Goal: Find specific page/section: Find specific page/section

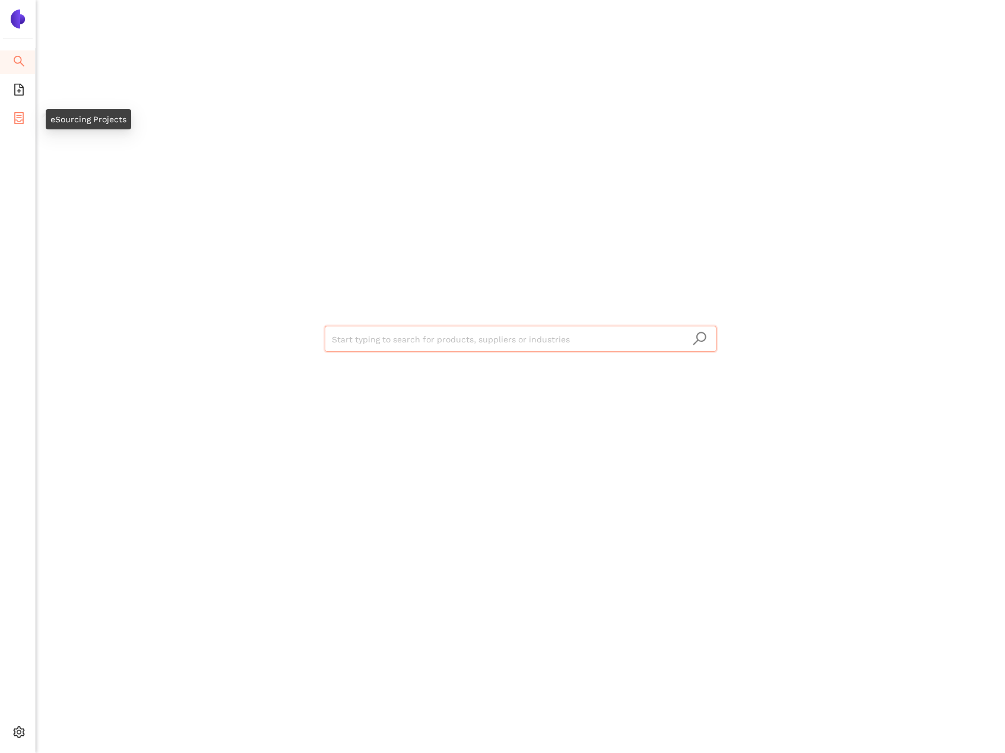
click at [23, 121] on icon "container" at bounding box center [18, 118] width 9 height 12
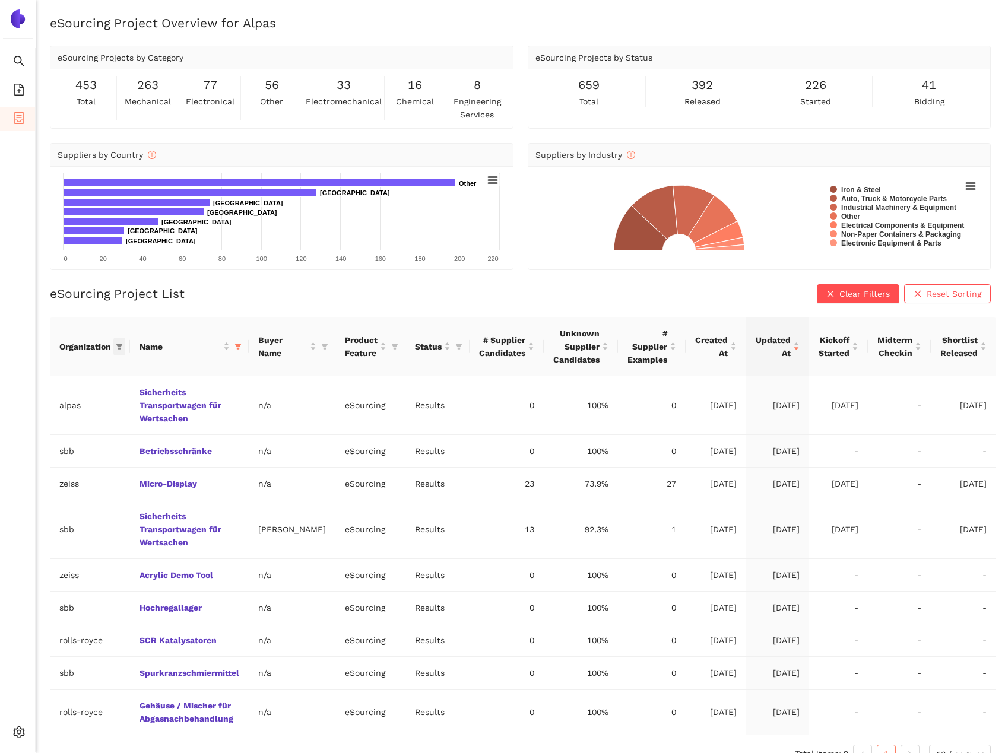
scroll to position [20, 0]
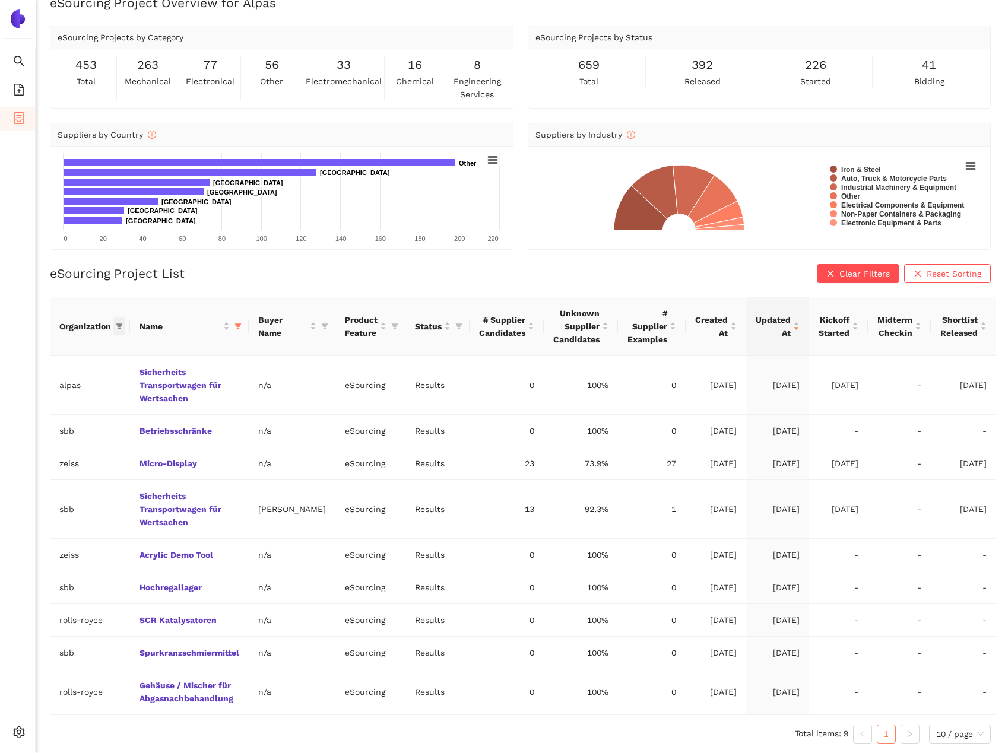
click at [123, 327] on span at bounding box center [119, 327] width 12 height 18
click at [113, 346] on input "text" at bounding box center [82, 351] width 104 height 13
type input "V"
type input "v"
click at [12, 76] on ul "Search eSourcing Templates eSourcing Projects Settings" at bounding box center [18, 400] width 36 height 705
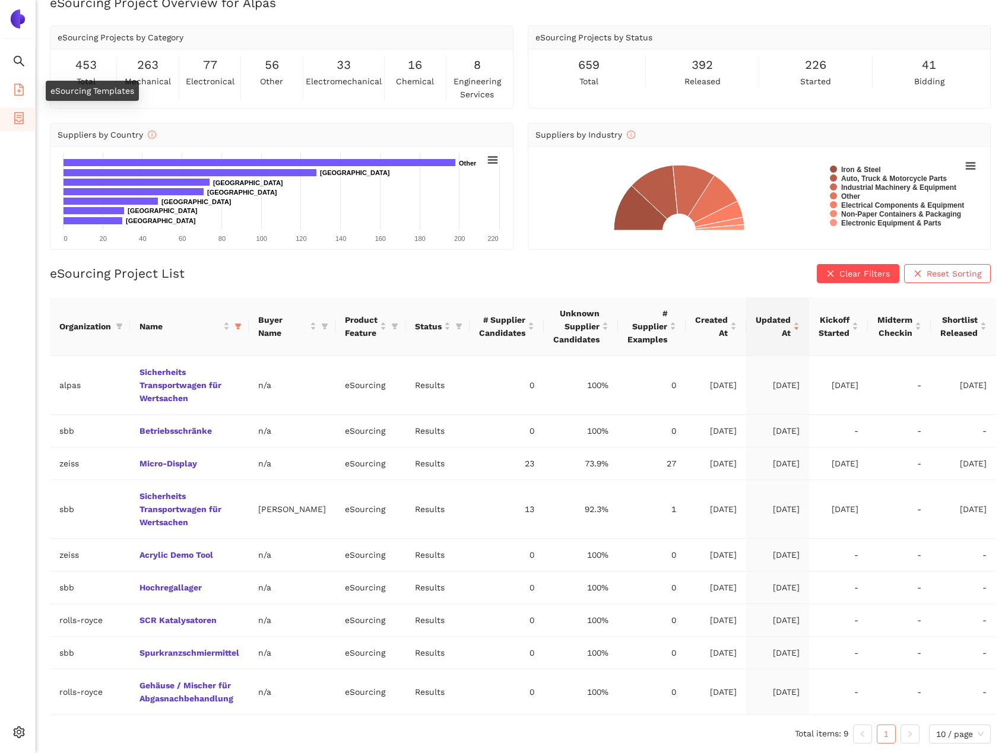
click at [15, 89] on icon "file-add" at bounding box center [18, 90] width 9 height 12
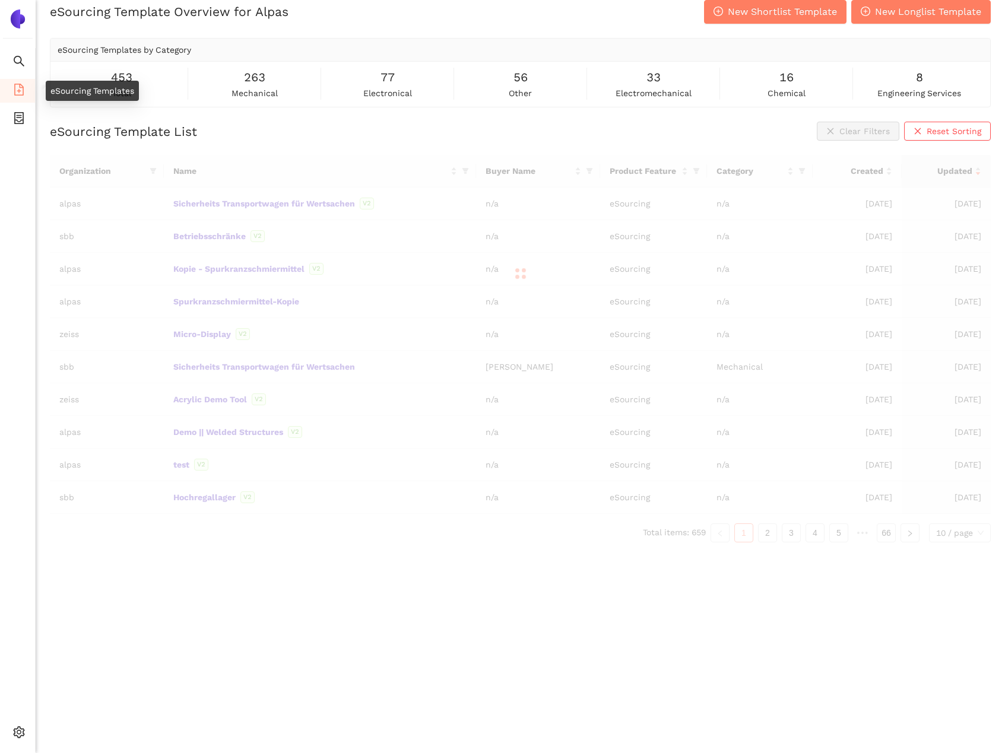
scroll to position [14, 0]
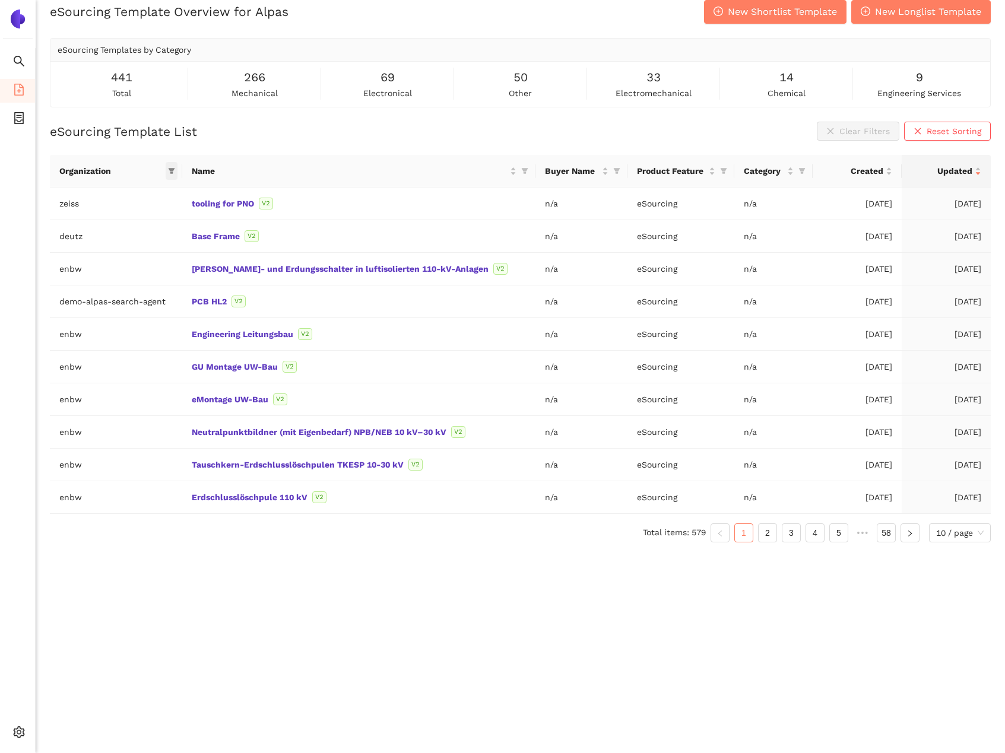
click at [178, 171] on span at bounding box center [172, 171] width 12 height 18
click at [138, 194] on input "text" at bounding box center [116, 196] width 100 height 13
type input "v"
click at [9, 160] on ul "Search eSourcing Templates eSourcing Projects Settings" at bounding box center [18, 400] width 36 height 705
